Goal: Task Accomplishment & Management: Manage account settings

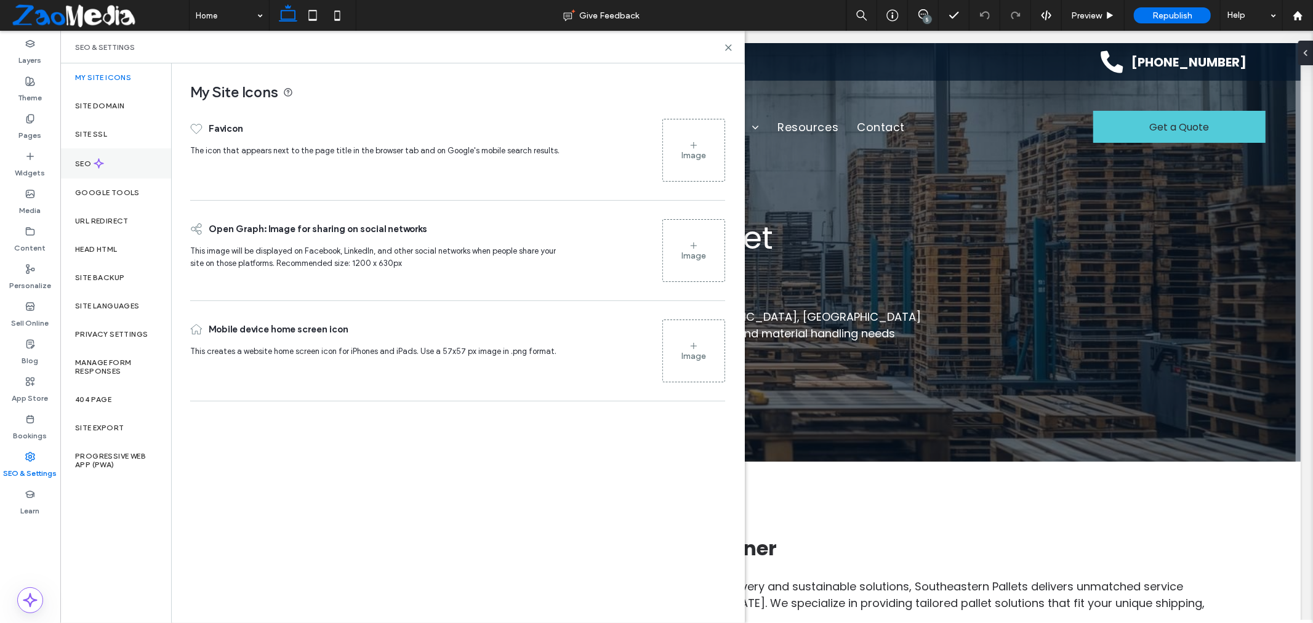
click at [89, 158] on div "SEO" at bounding box center [115, 163] width 111 height 30
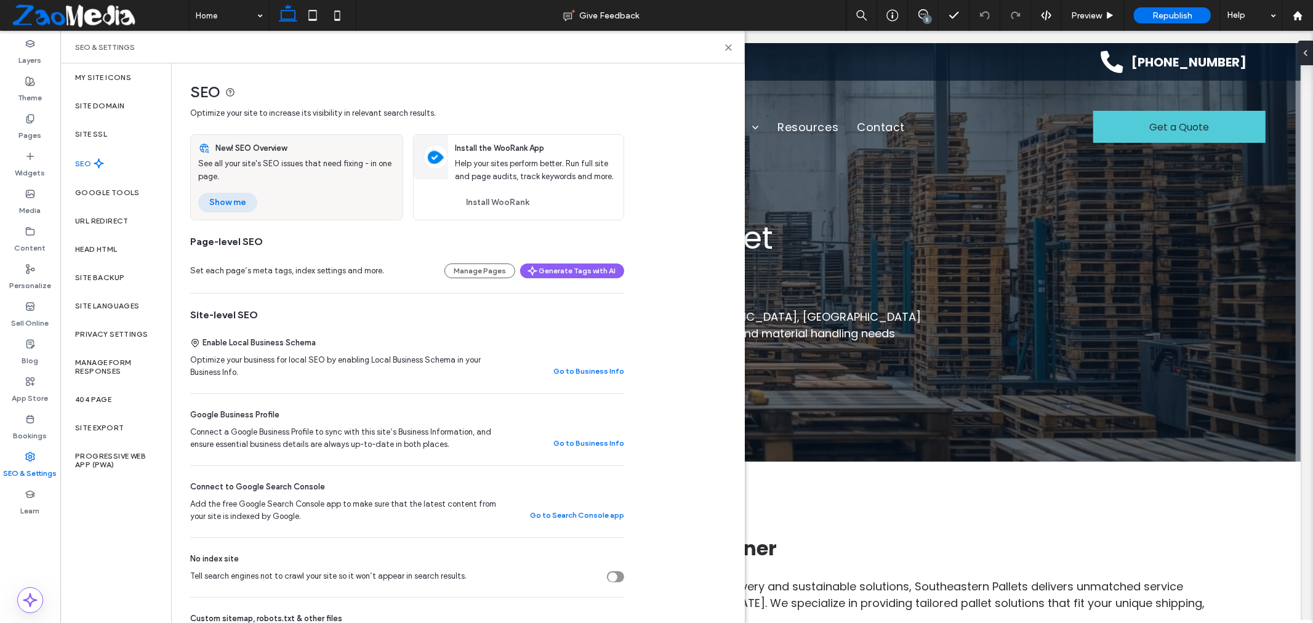
click at [238, 204] on button "Show me" at bounding box center [227, 203] width 59 height 20
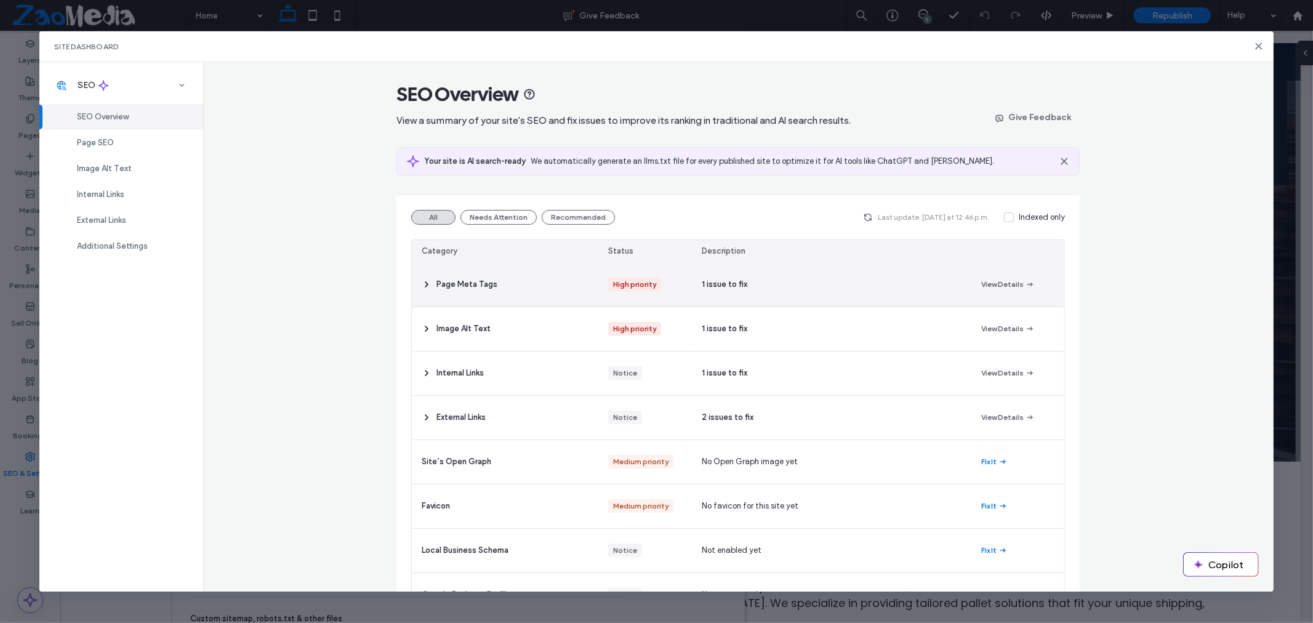
click at [469, 285] on span "Page Meta Tags" at bounding box center [466, 284] width 61 height 12
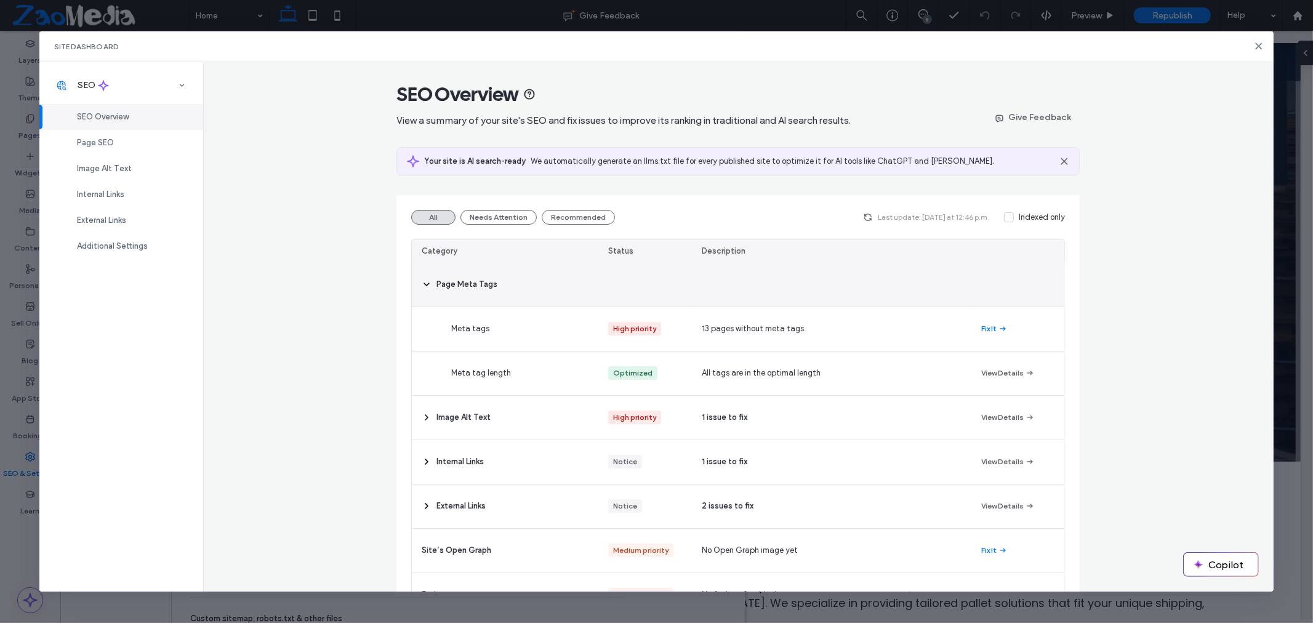
click at [424, 286] on icon at bounding box center [427, 284] width 10 height 10
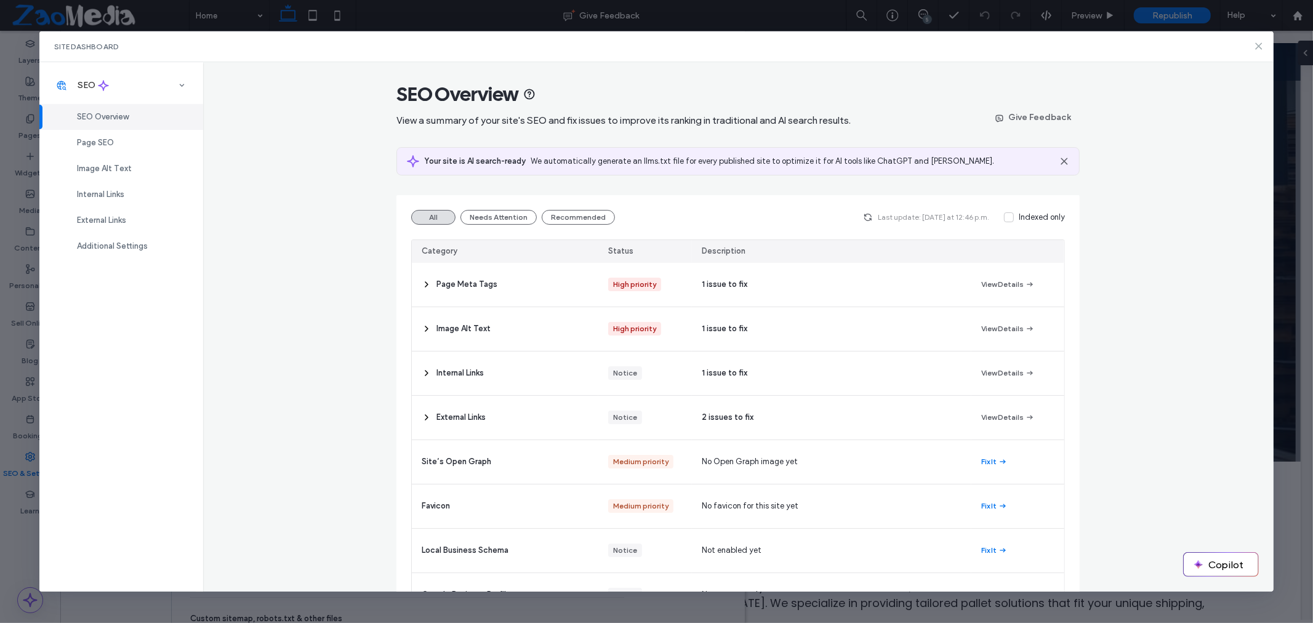
click at [1258, 50] on icon at bounding box center [1259, 46] width 10 height 10
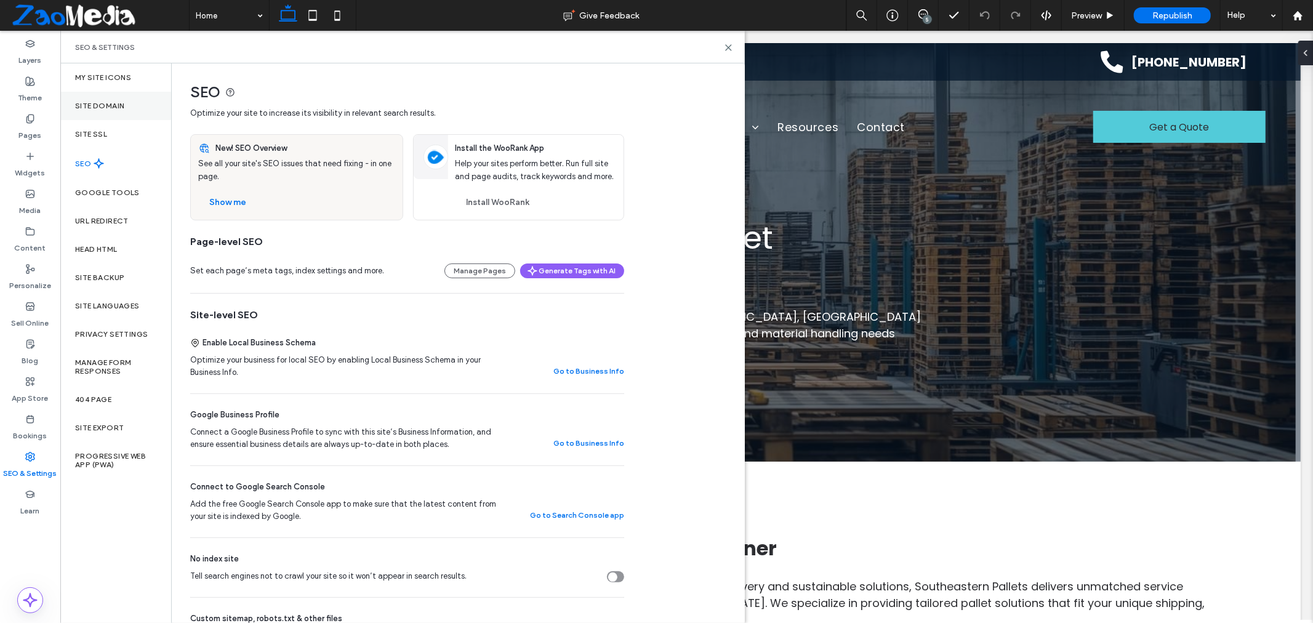
click at [103, 98] on div "Site Domain" at bounding box center [115, 106] width 111 height 28
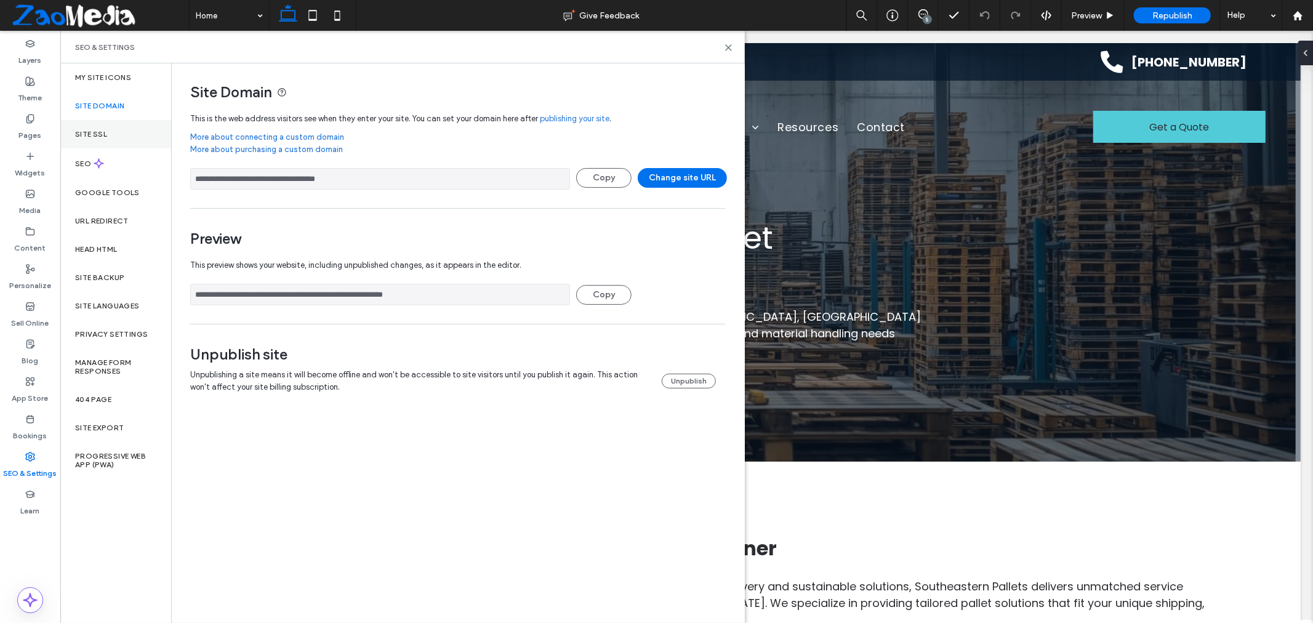
click at [96, 131] on label "Site SSL" at bounding box center [91, 134] width 32 height 9
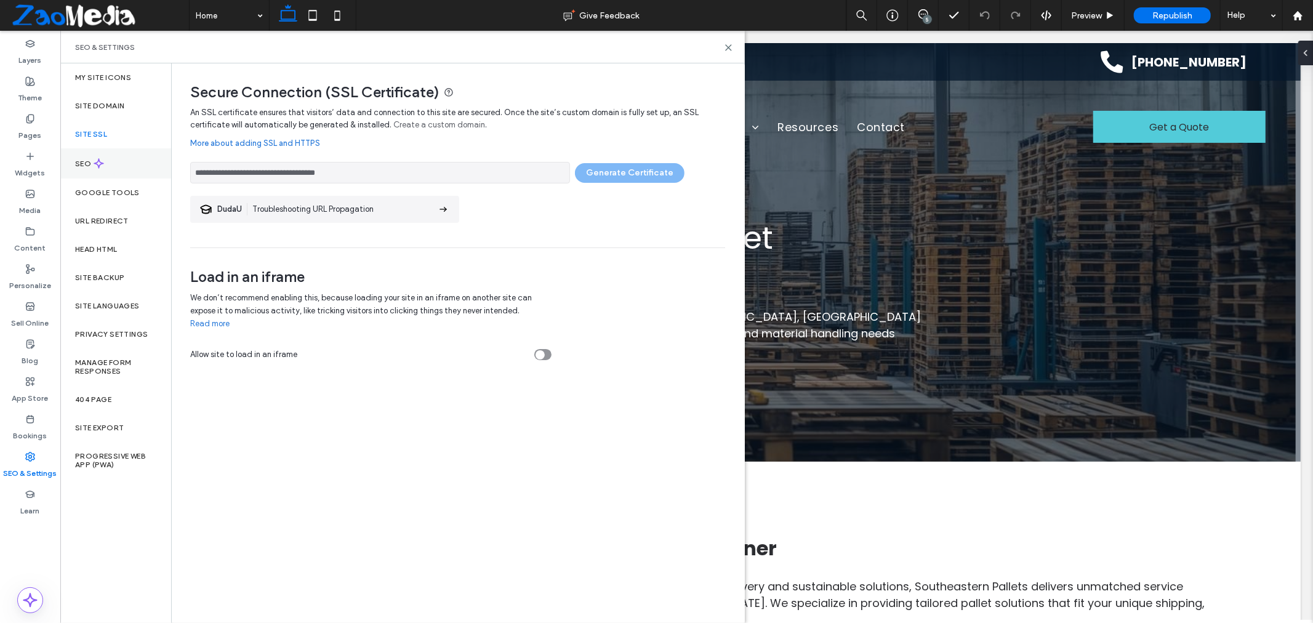
click at [90, 169] on div "SEO" at bounding box center [115, 163] width 111 height 30
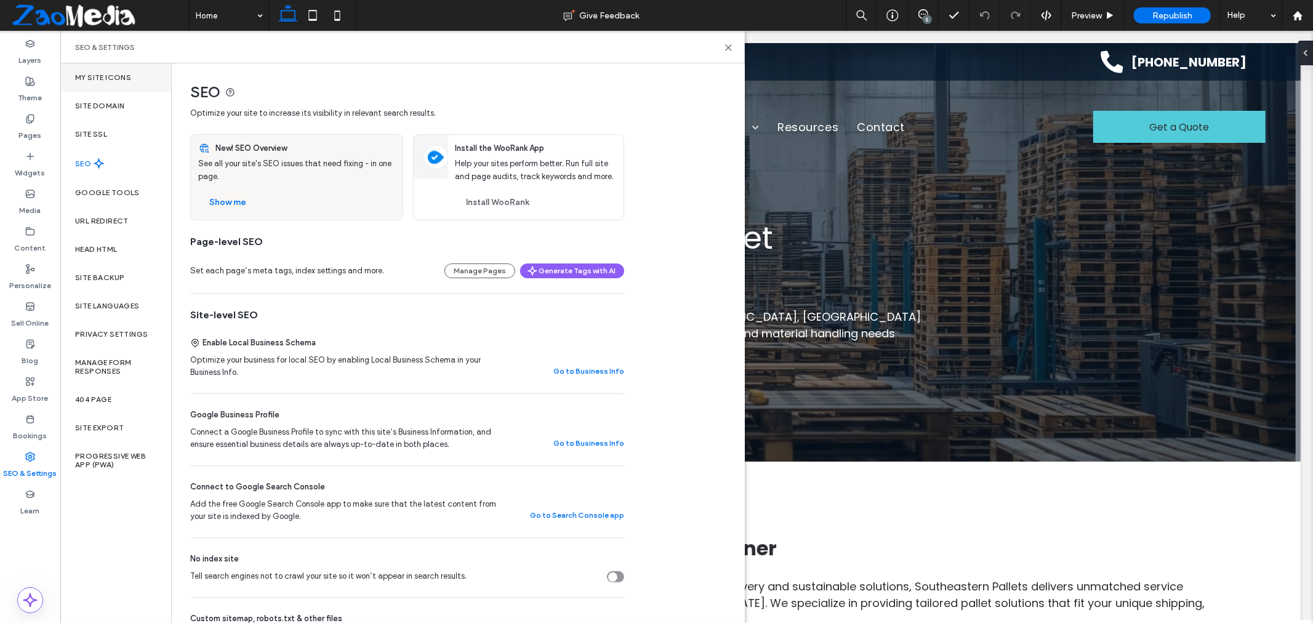
click at [97, 78] on label "My Site Icons" at bounding box center [103, 77] width 56 height 9
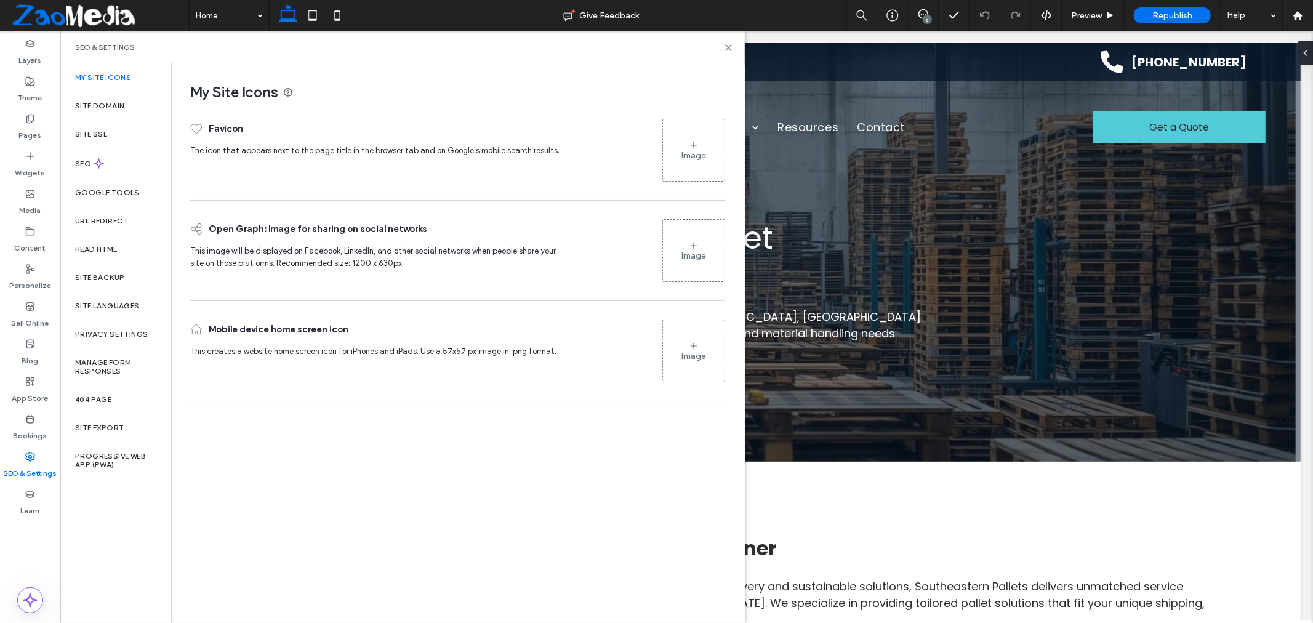
click at [734, 44] on div "SEO & Settings" at bounding box center [402, 47] width 685 height 33
click at [726, 50] on use at bounding box center [729, 48] width 6 height 6
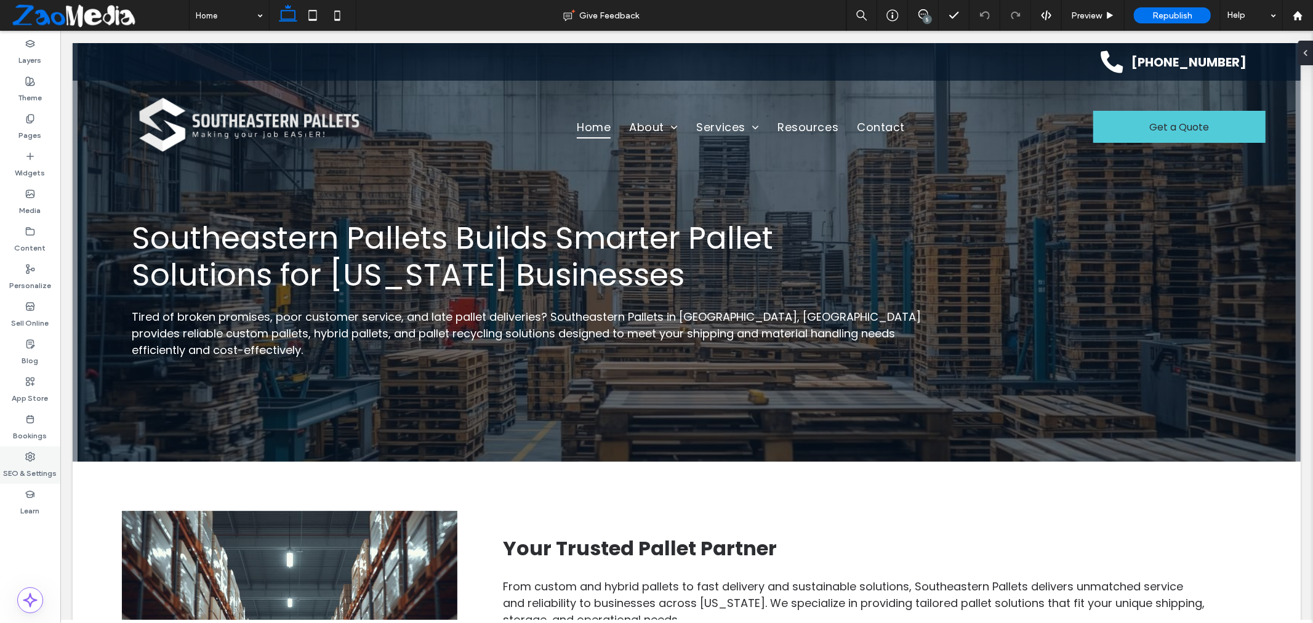
click at [23, 467] on label "SEO & Settings" at bounding box center [31, 470] width 54 height 17
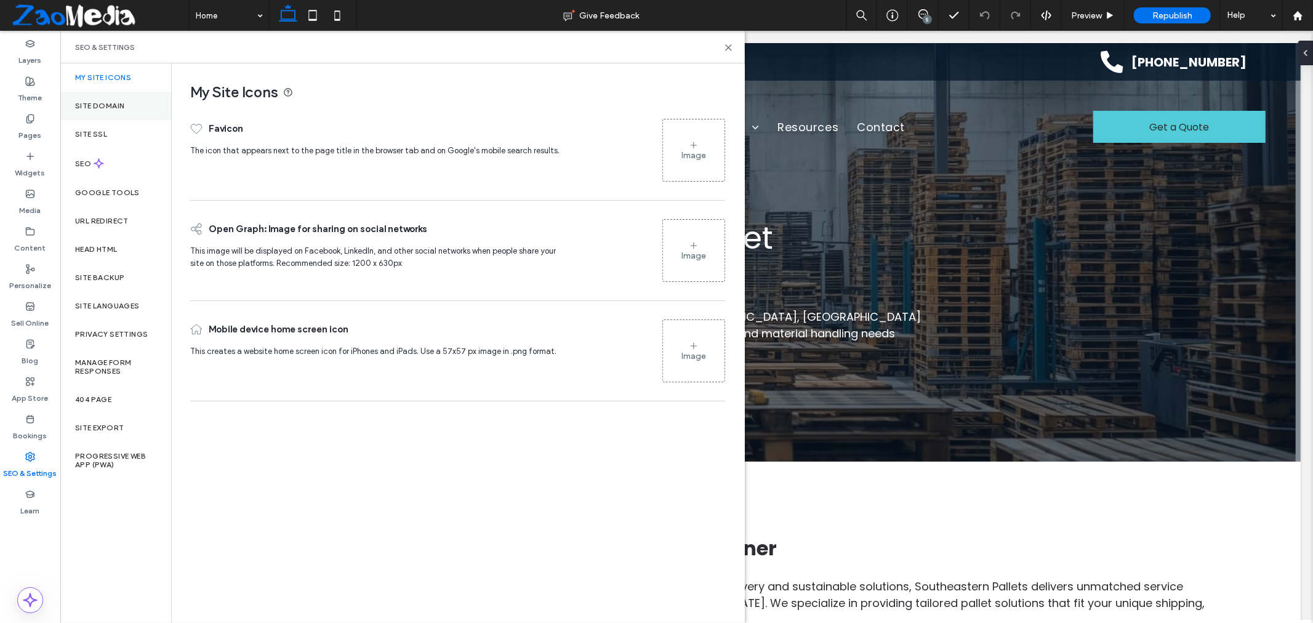
click at [96, 109] on label "Site Domain" at bounding box center [99, 106] width 49 height 9
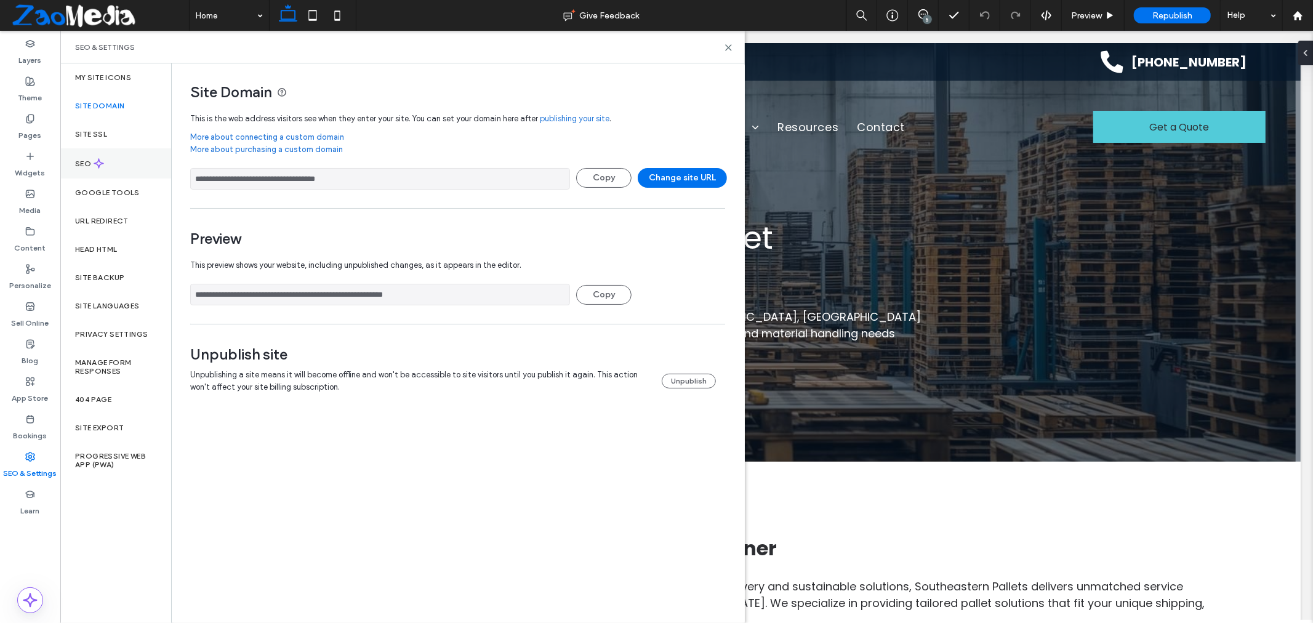
click at [86, 167] on label "SEO" at bounding box center [84, 163] width 18 height 9
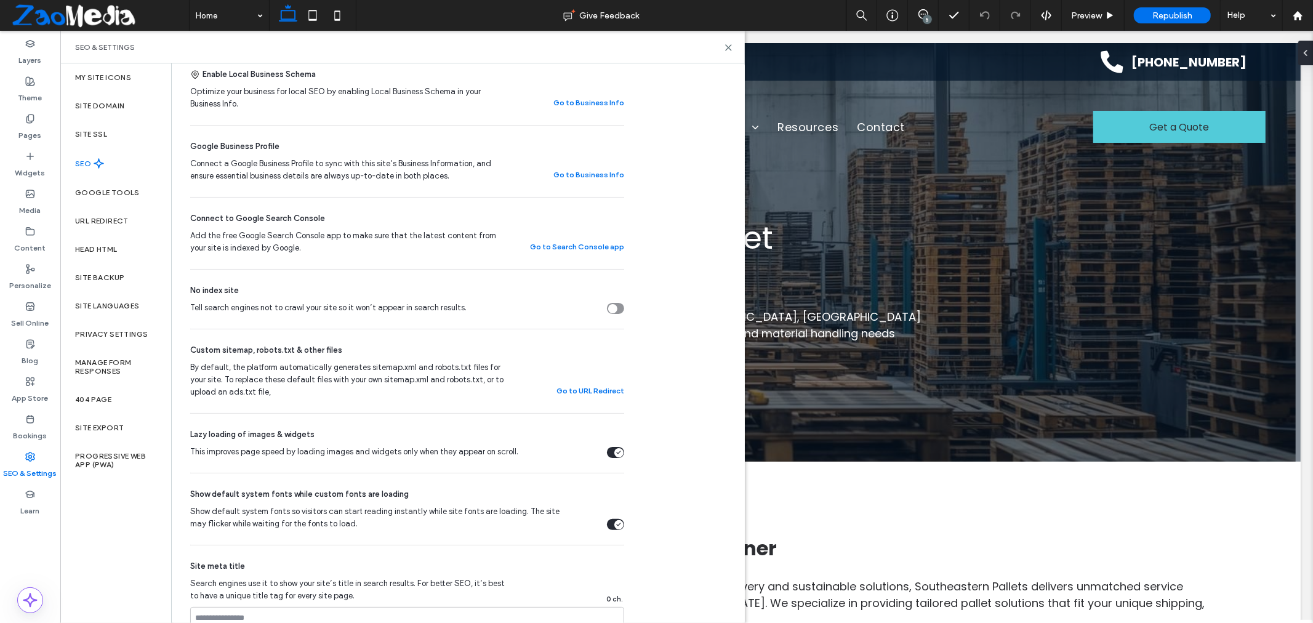
scroll to position [137, 0]
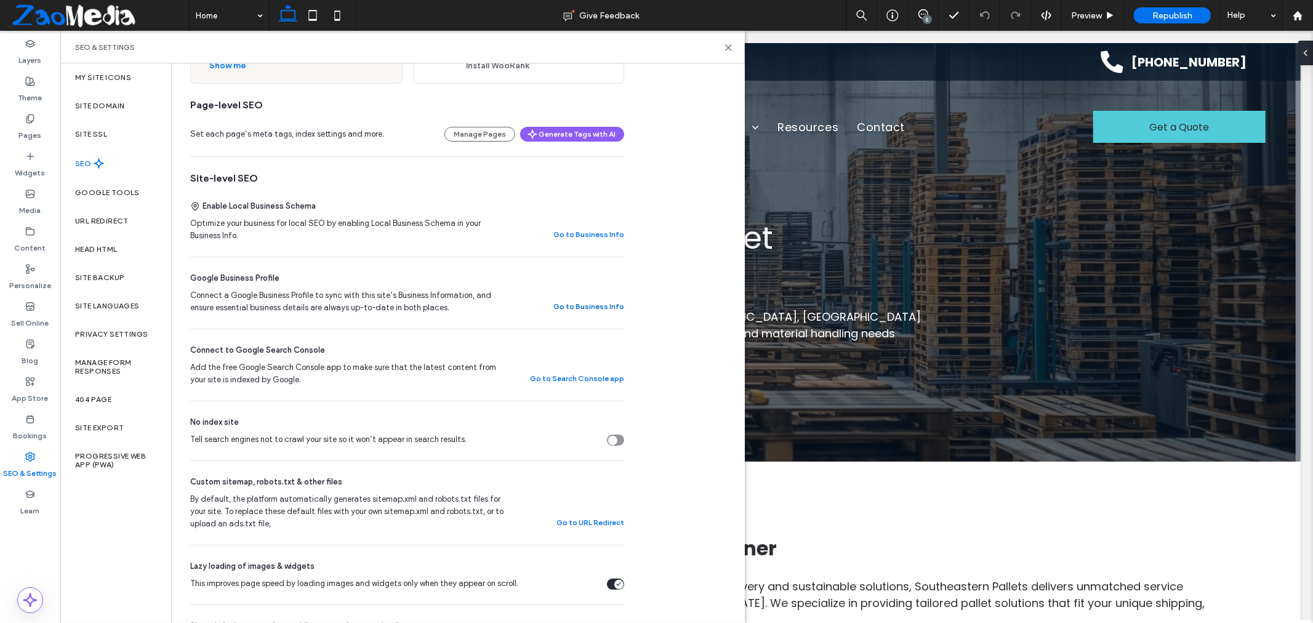
click at [581, 308] on button "Go to Business Info" at bounding box center [588, 306] width 71 height 15
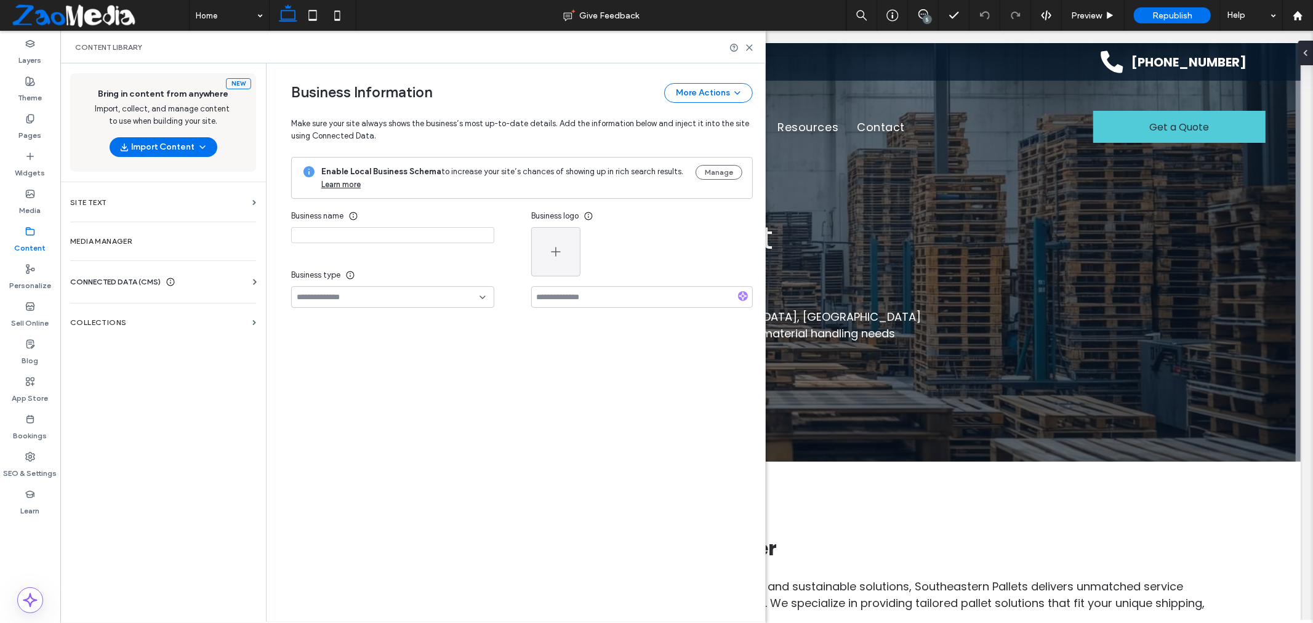
type input "**********"
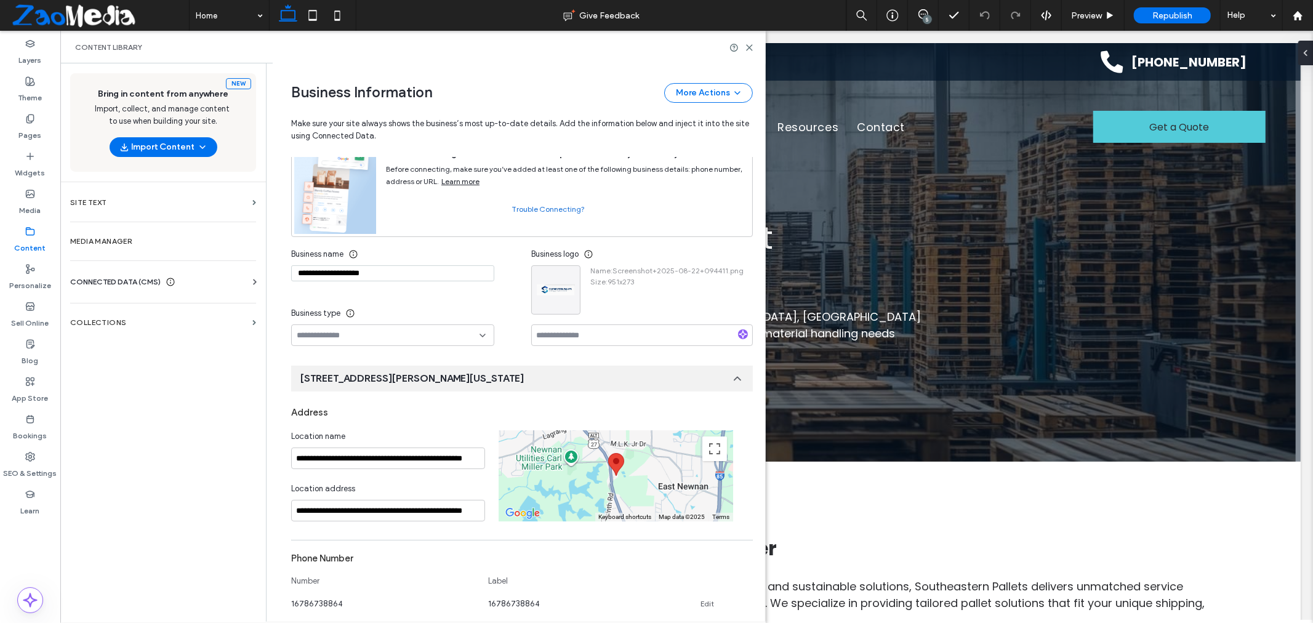
scroll to position [64, 0]
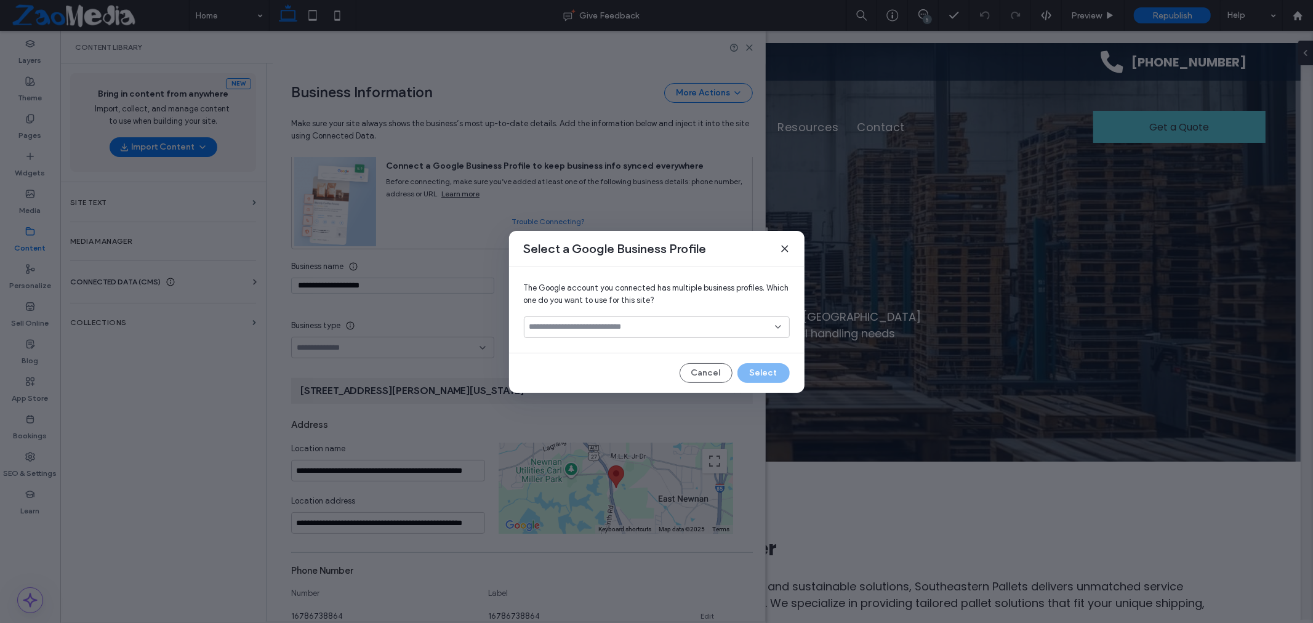
click at [613, 328] on input at bounding box center [652, 327] width 246 height 10
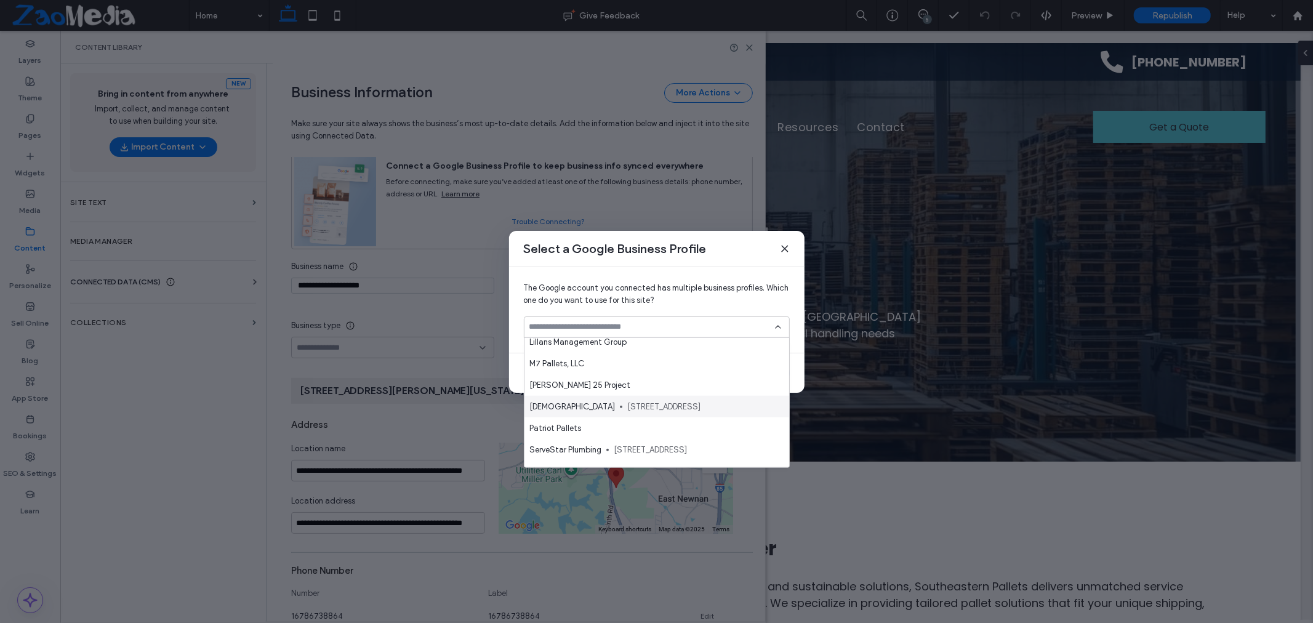
scroll to position [1368, 0]
click at [657, 448] on span "[STREET_ADDRESS][PERSON_NAME]" at bounding box center [698, 446] width 161 height 12
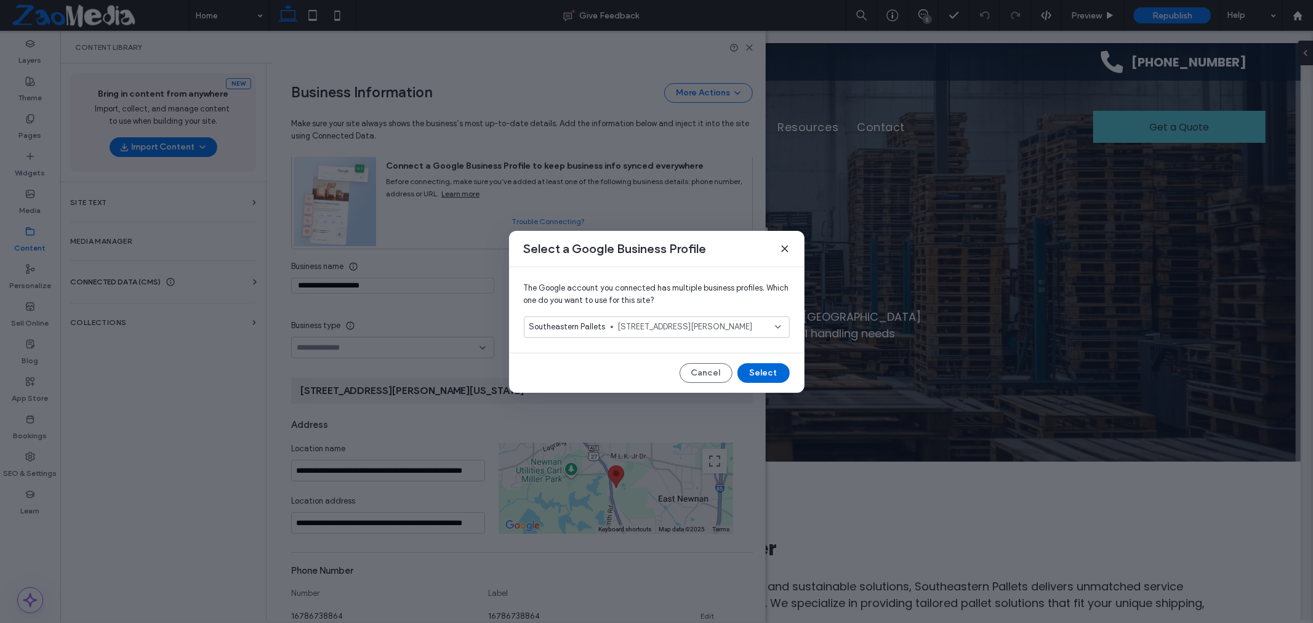
click at [765, 374] on button "Select" at bounding box center [763, 373] width 52 height 20
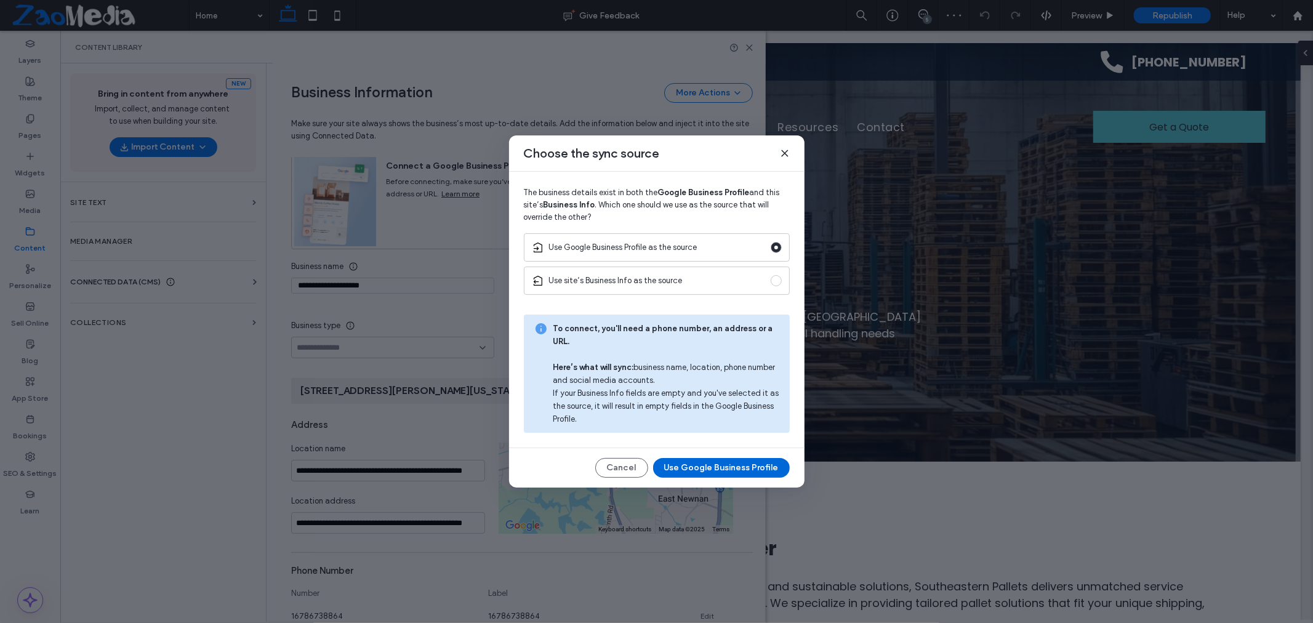
click at [712, 460] on button "Use Google Business Profile" at bounding box center [721, 468] width 137 height 20
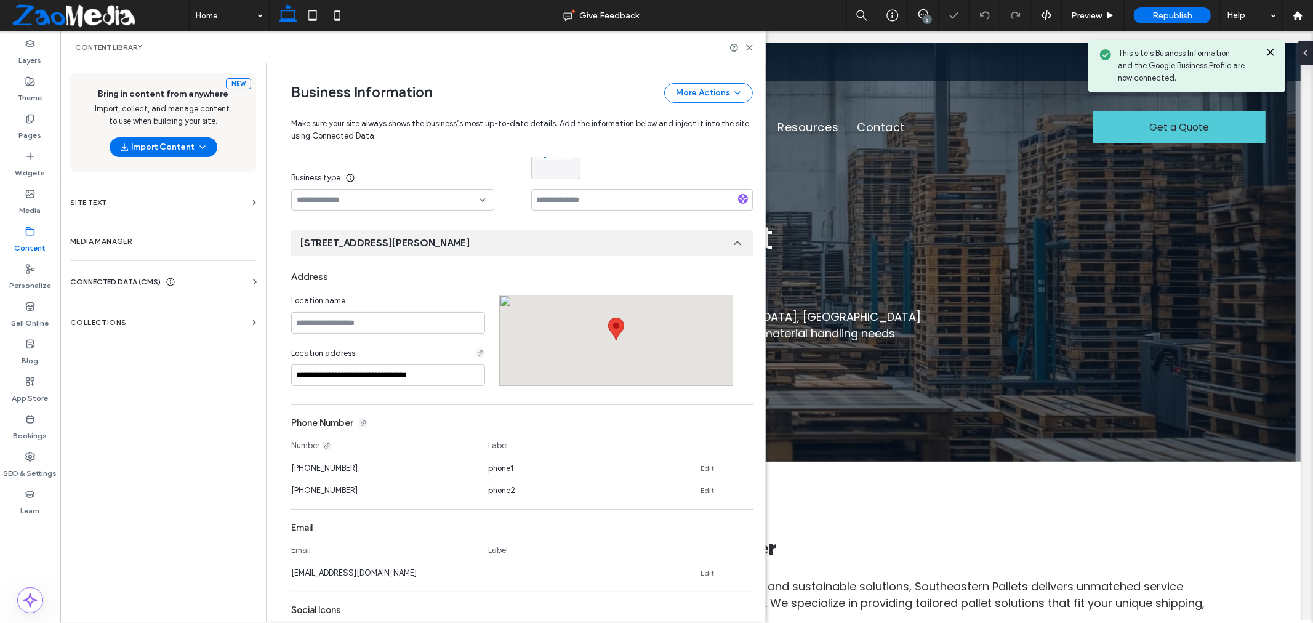
scroll to position [163, 0]
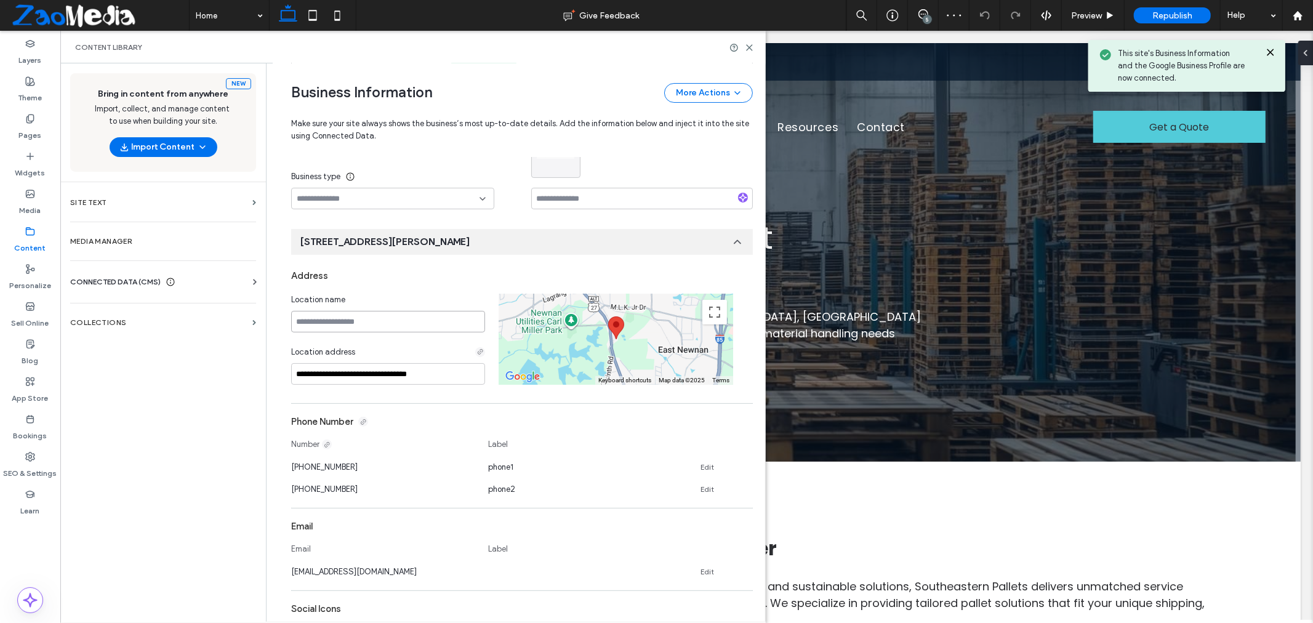
click at [363, 324] on input at bounding box center [388, 322] width 194 height 22
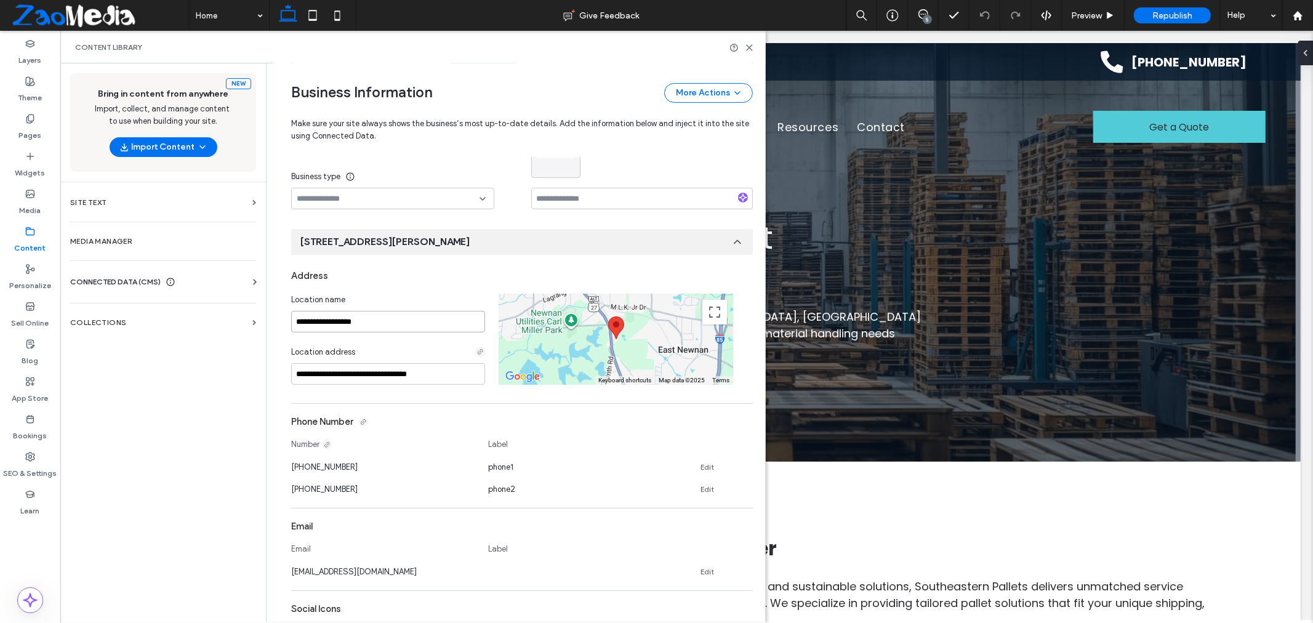
type input "**********"
click at [398, 324] on input "**********" at bounding box center [388, 322] width 194 height 22
type input "**********"
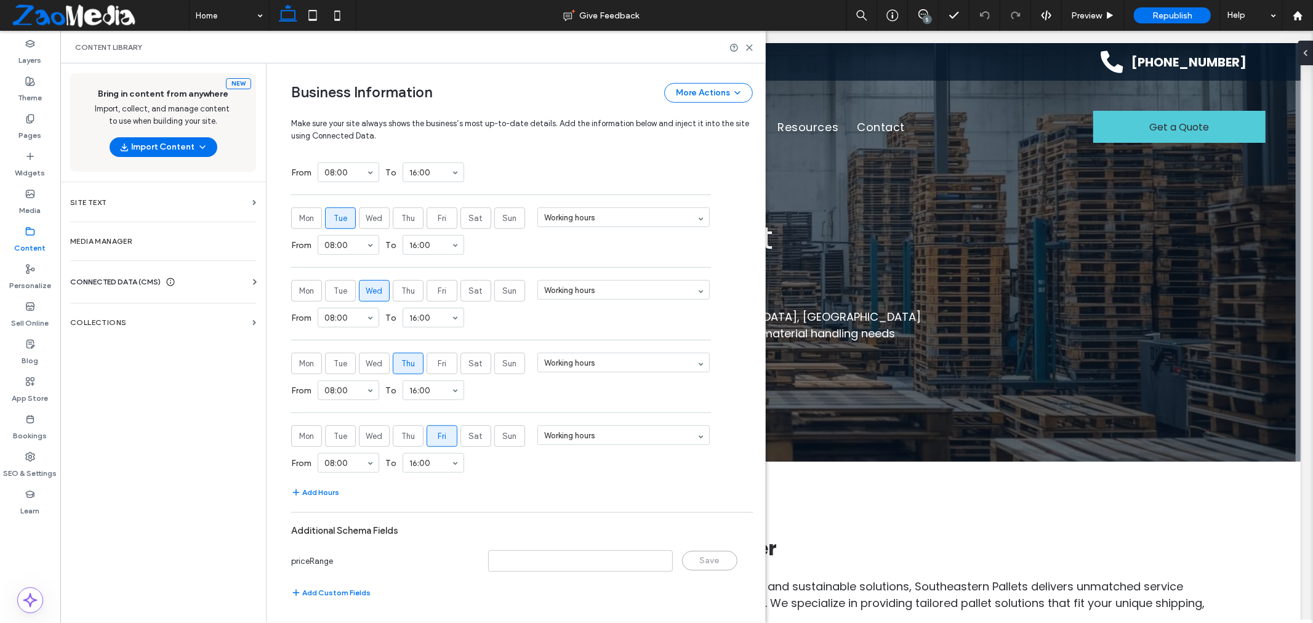
scroll to position [408, 0]
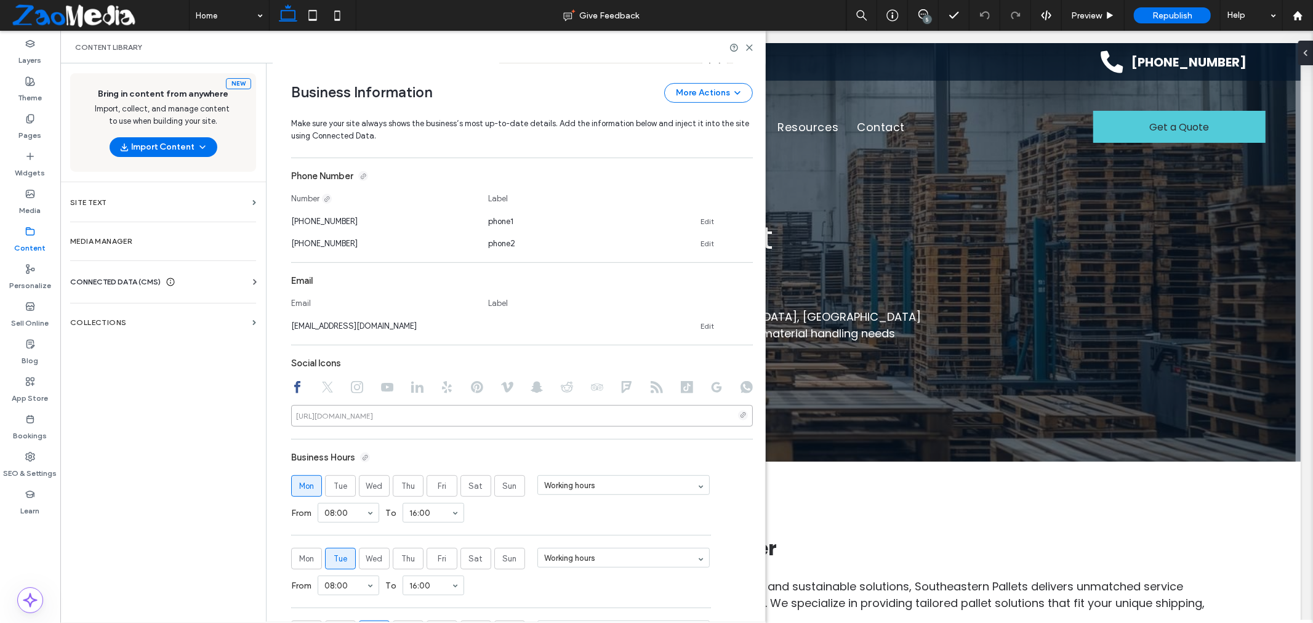
click at [383, 425] on input at bounding box center [522, 416] width 462 height 22
